Goal: Task Accomplishment & Management: Use online tool/utility

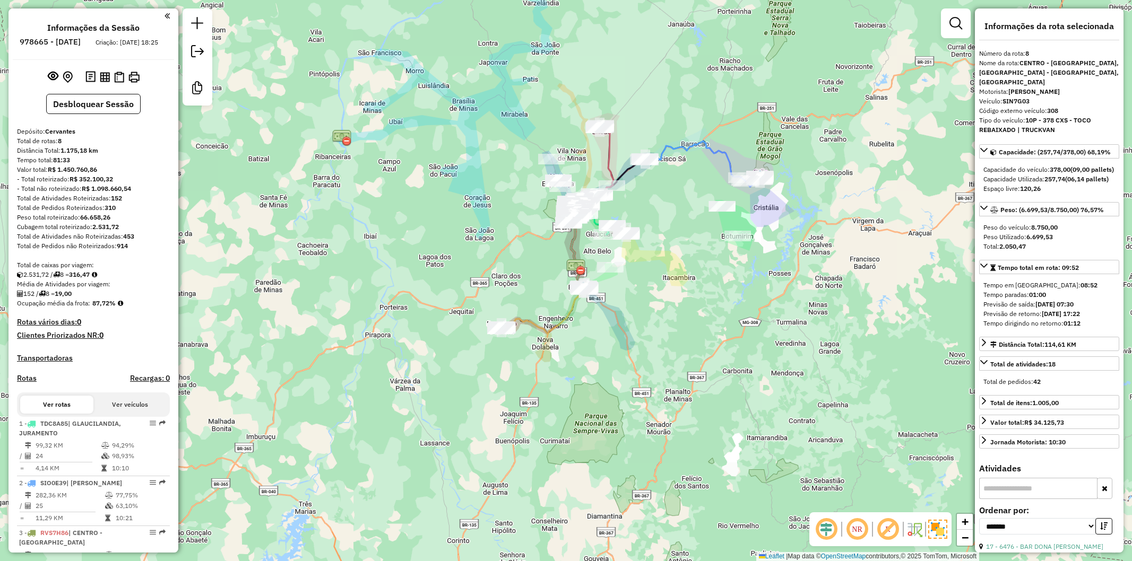
click at [688, 385] on div "Janela de atendimento Grade de atendimento Capacidade Transportadoras Veículos …" at bounding box center [566, 280] width 1132 height 561
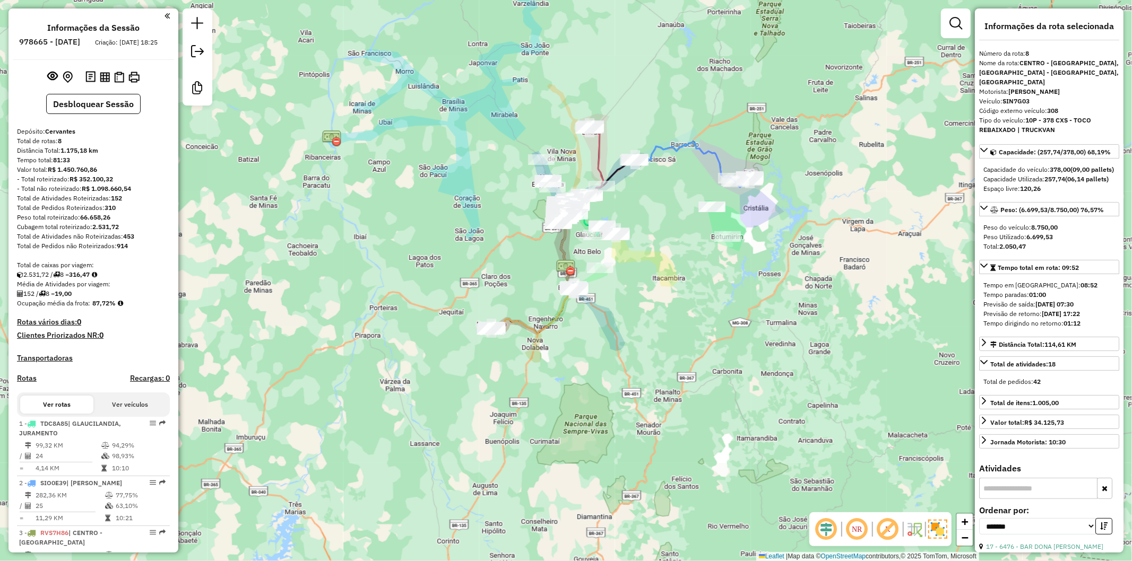
scroll to position [514, 0]
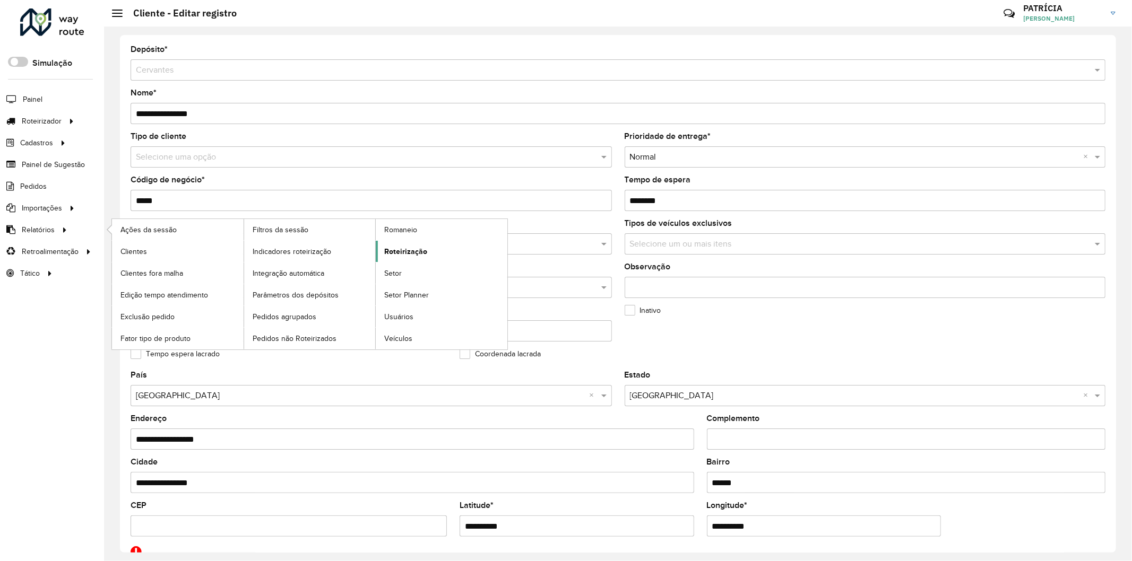
click at [409, 251] on span "Roteirização" at bounding box center [405, 251] width 43 height 11
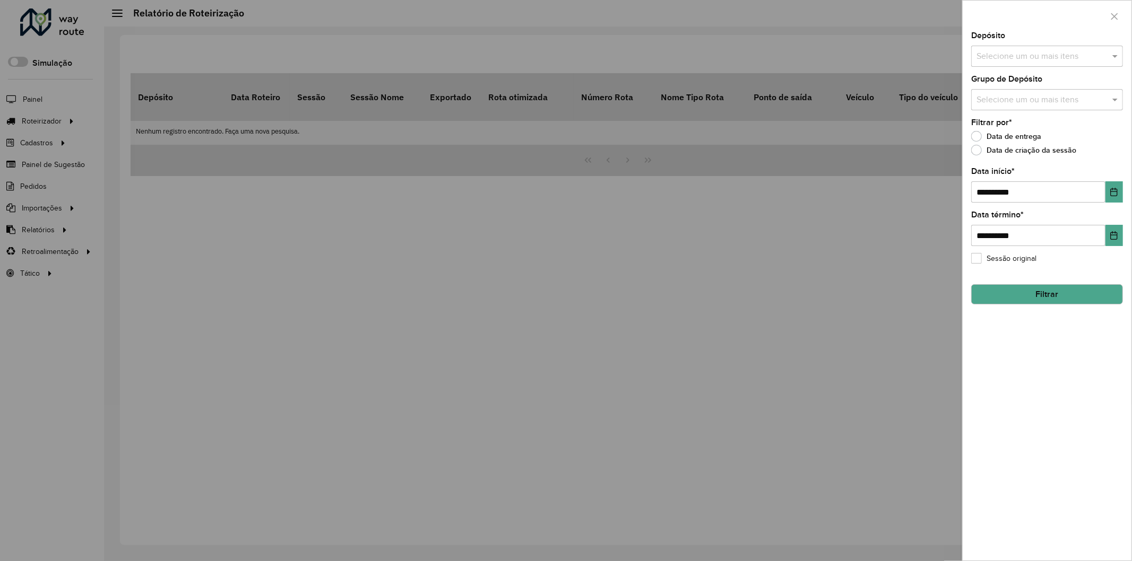
click at [1048, 290] on button "Filtrar" at bounding box center [1047, 294] width 152 height 20
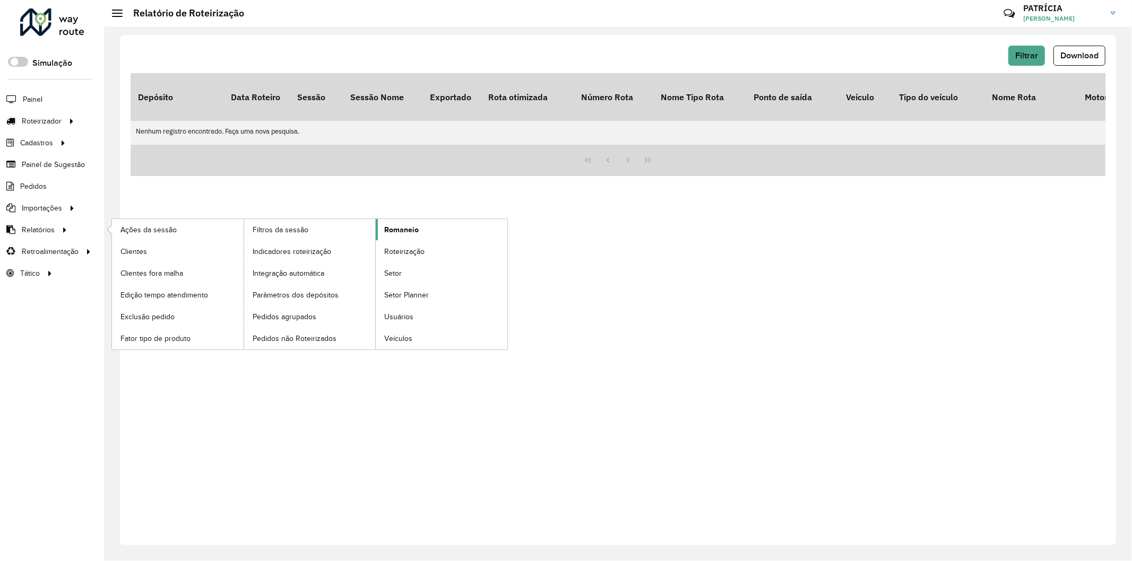
click at [397, 232] on span "Romaneio" at bounding box center [401, 229] width 34 height 11
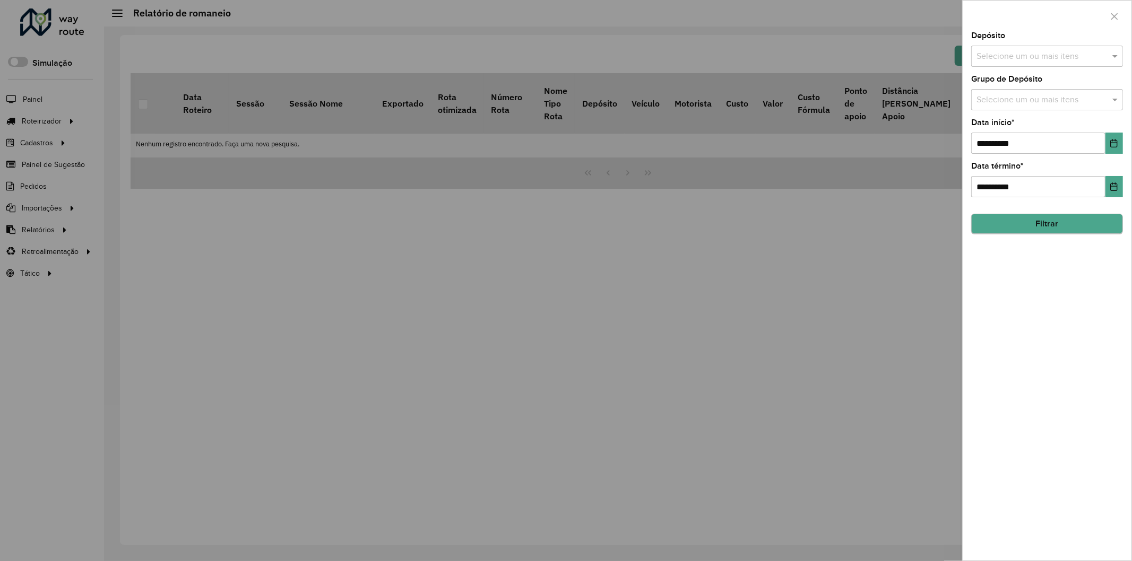
click at [1040, 235] on hb-field-button "Filtrar" at bounding box center [1047, 220] width 152 height 29
click at [1040, 229] on button "Filtrar" at bounding box center [1047, 224] width 152 height 20
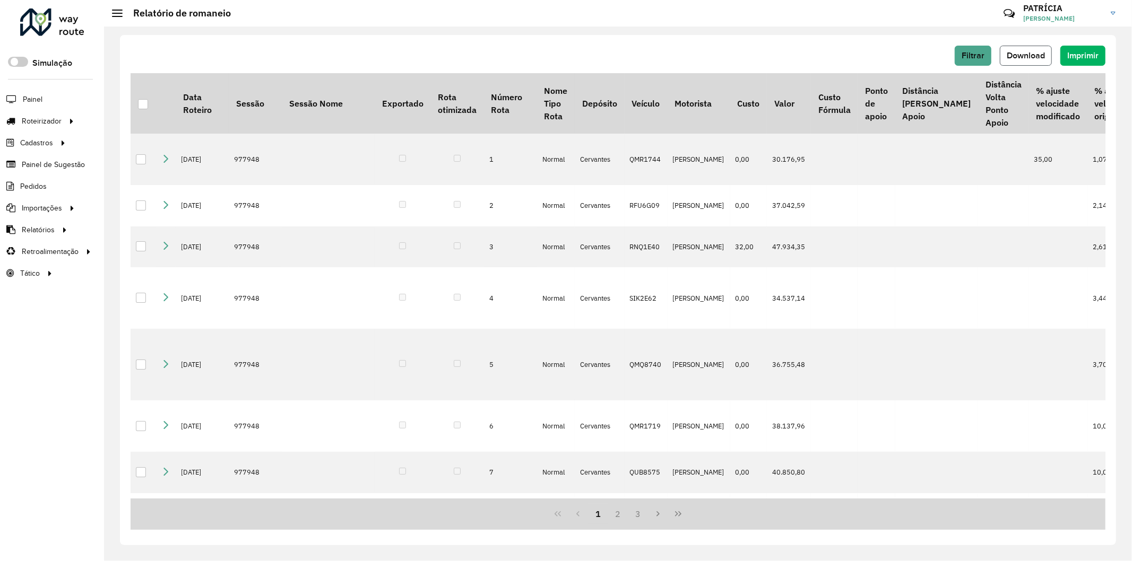
click at [1029, 60] on button "Download" at bounding box center [1026, 56] width 52 height 20
